Goal: Information Seeking & Learning: Find specific page/section

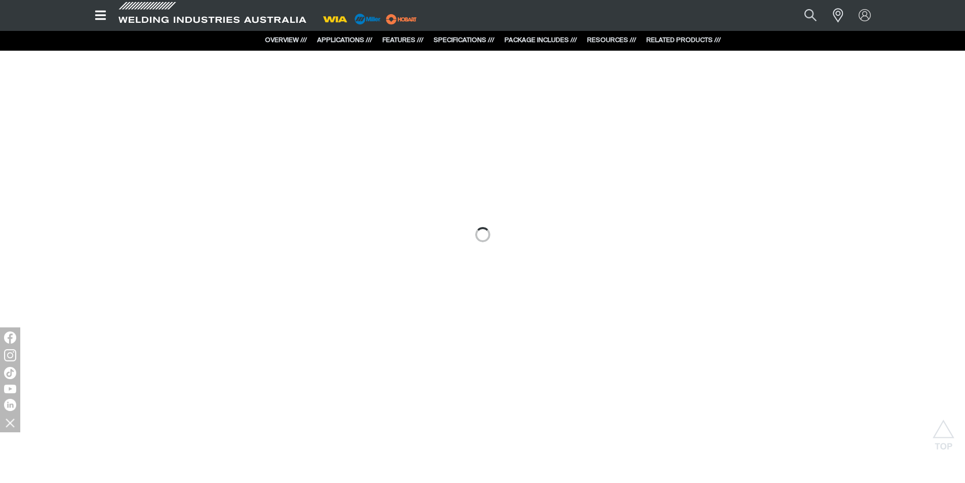
scroll to position [1165, 0]
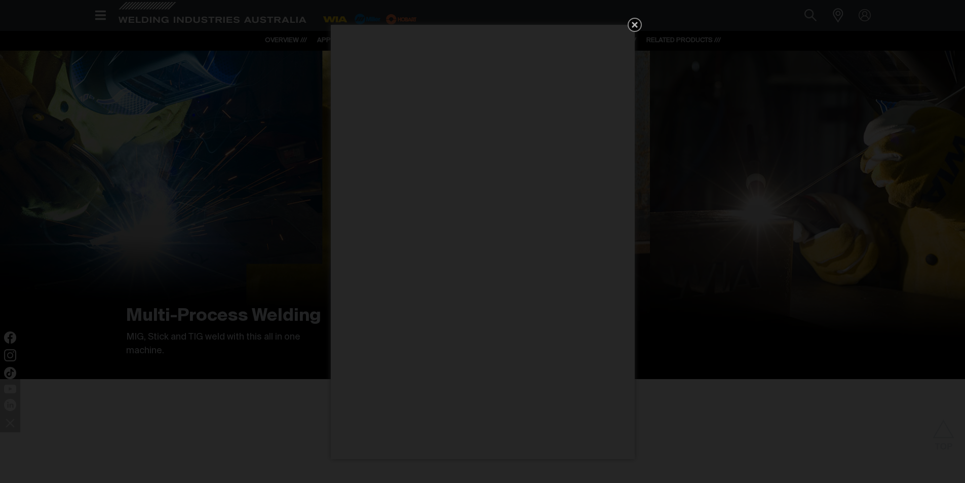
click at [405, 23] on icon "Get 5 WIA Welding Guides Free!" at bounding box center [635, 25] width 6 height 6
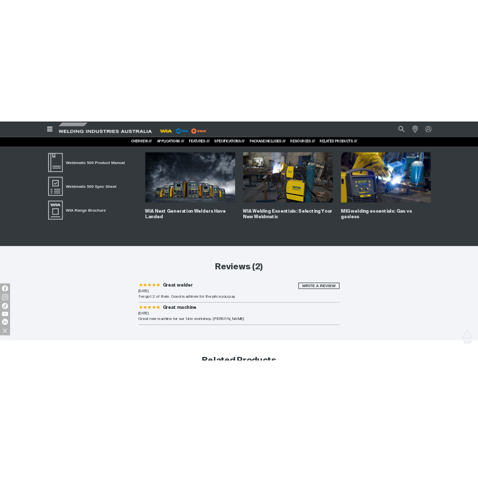
scroll to position [3765, 0]
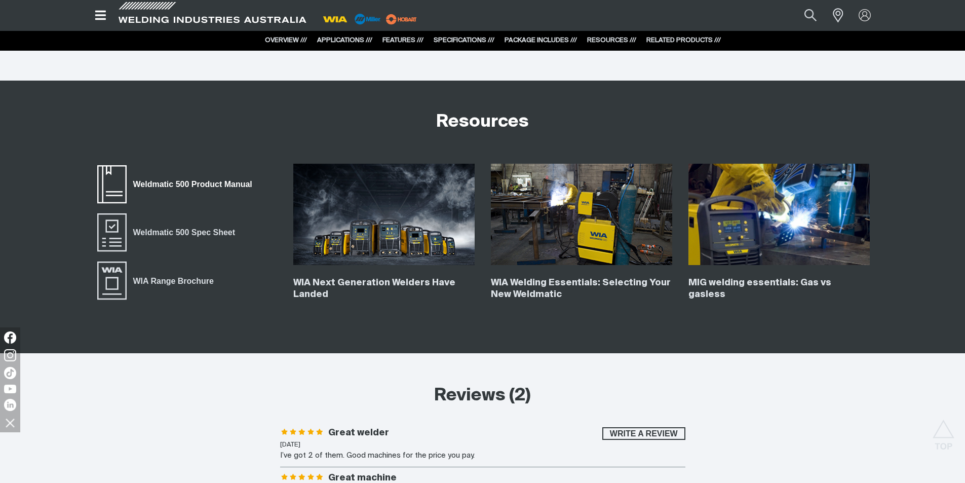
click at [180, 188] on span "Weldmatic 500 Product Manual" at bounding box center [193, 184] width 132 height 13
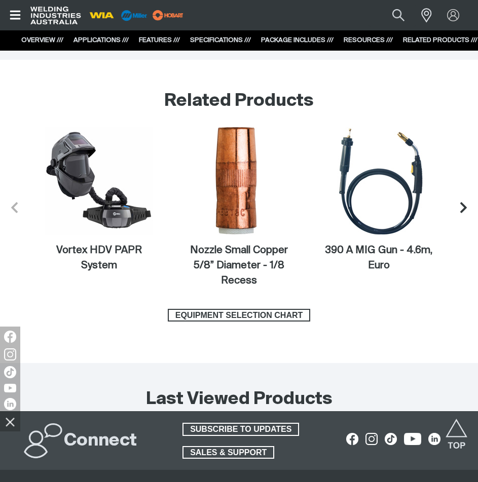
scroll to position [0, 0]
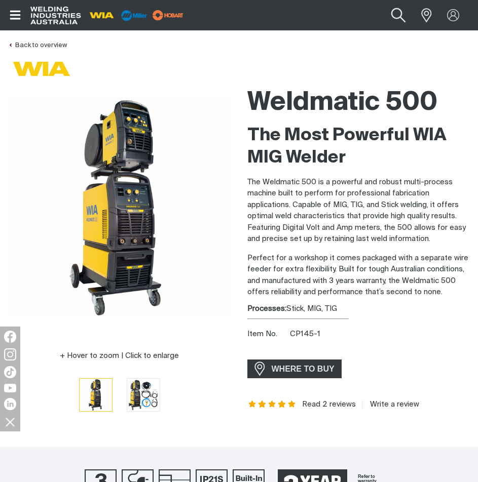
click at [398, 10] on button "Search products" at bounding box center [398, 15] width 41 height 29
click at [378, 1] on button "Search products" at bounding box center [398, 15] width 41 height 29
click at [400, 10] on button "Search products" at bounding box center [398, 15] width 41 height 29
click at [306, 9] on input "Search" at bounding box center [337, 15] width 156 height 23
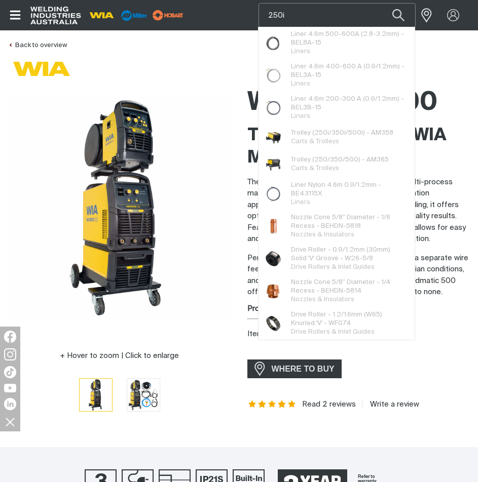
type input "250i"
click at [381, 3] on button "Search products" at bounding box center [398, 15] width 34 height 24
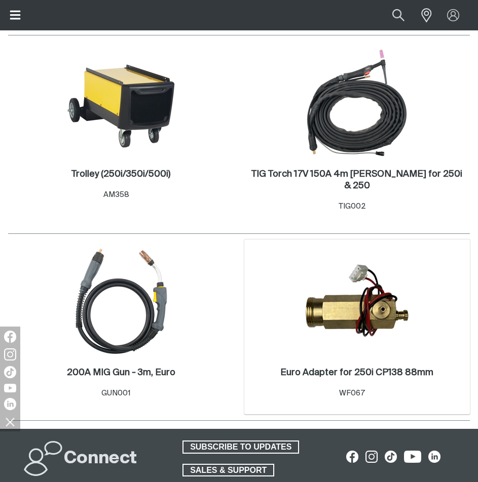
scroll to position [203, 0]
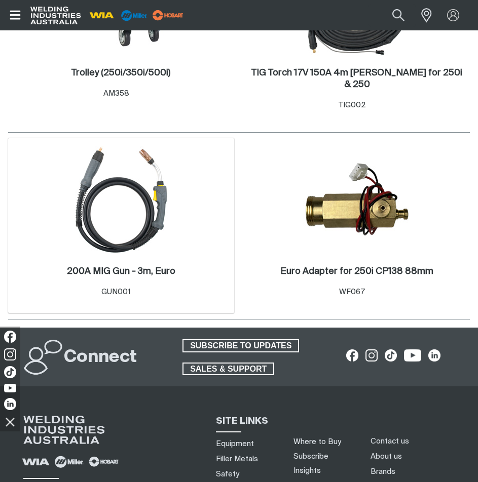
click at [155, 183] on img at bounding box center [121, 200] width 108 height 108
